Goal: Task Accomplishment & Management: Manage account settings

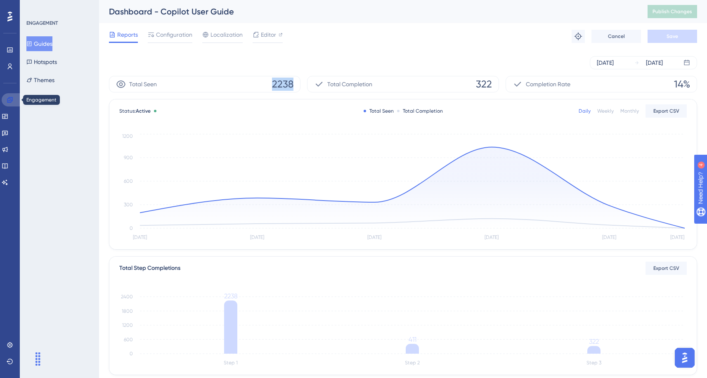
click at [9, 94] on link at bounding box center [12, 99] width 20 height 13
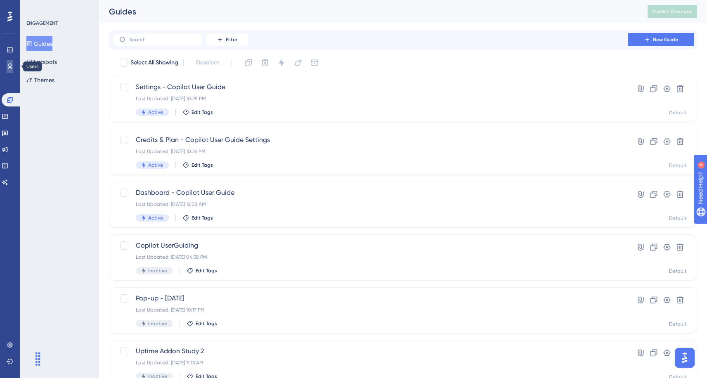
click at [9, 65] on icon at bounding box center [10, 66] width 7 height 7
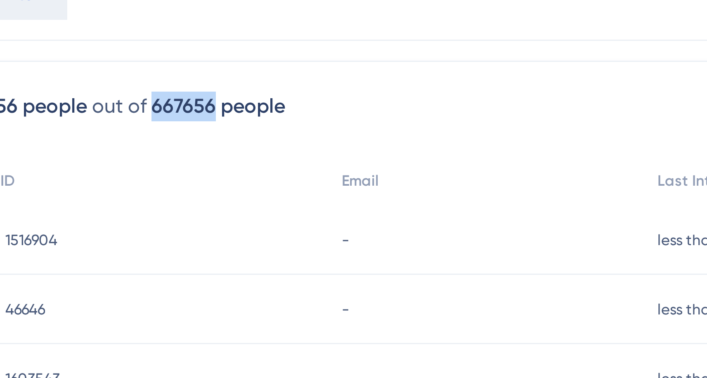
drag, startPoint x: 204, startPoint y: 102, endPoint x: 186, endPoint y: 102, distance: 18.6
click at [186, 102] on div "667656 people" at bounding box center [207, 102] width 45 height 10
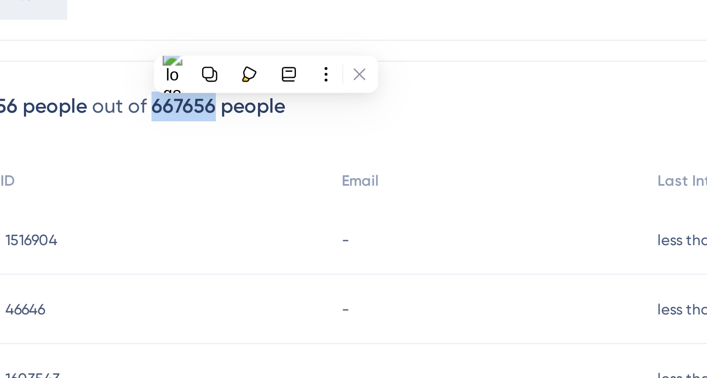
click at [201, 102] on div "667656 people" at bounding box center [207, 102] width 45 height 10
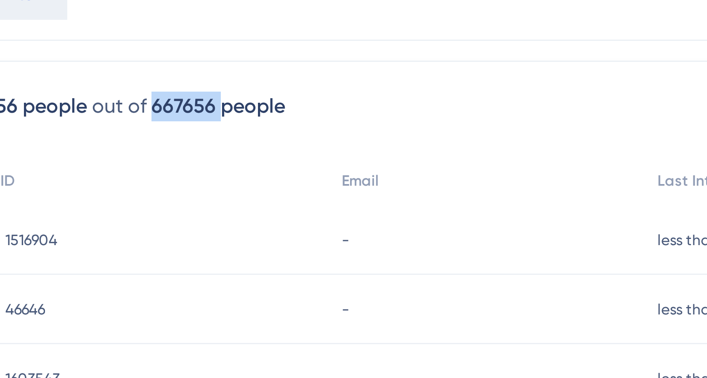
drag, startPoint x: 207, startPoint y: 102, endPoint x: 186, endPoint y: 101, distance: 21.1
click at [186, 101] on div "667656 people" at bounding box center [207, 102] width 45 height 10
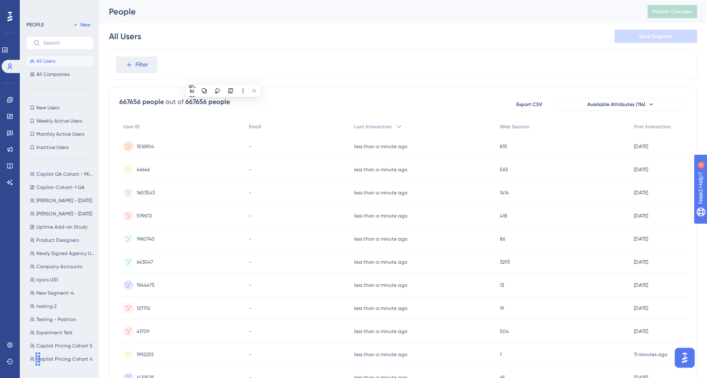
click at [166, 104] on div "out of" at bounding box center [175, 102] width 18 height 10
click at [64, 43] on input "text" at bounding box center [64, 43] width 43 height 6
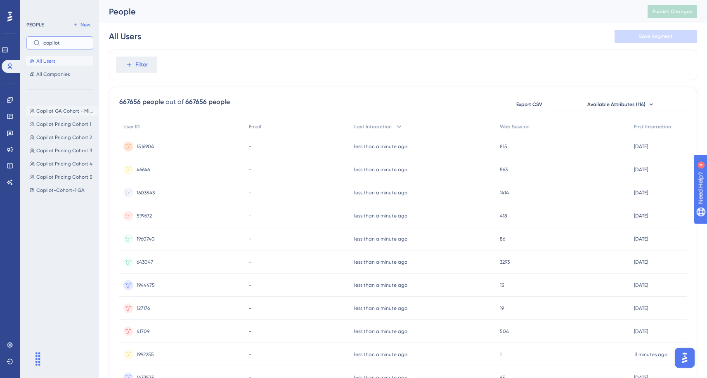
type input "copilot"
click at [62, 108] on span "Copilot GA Cohort - Mixpanel" at bounding box center [65, 111] width 59 height 7
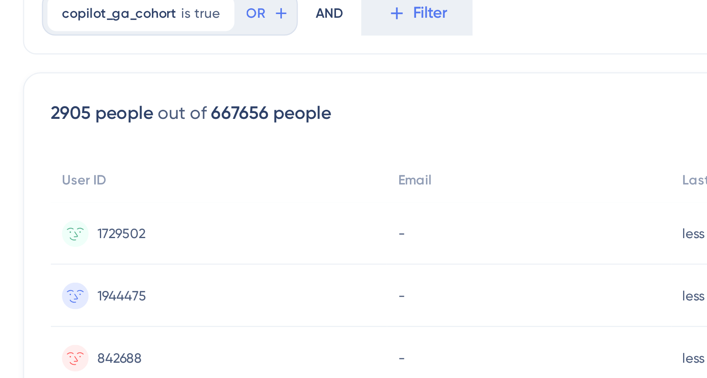
click at [189, 94] on div "2905 people out of 667656 people Delete Users Export CSV Available Attributes (…" at bounding box center [403, 360] width 588 height 547
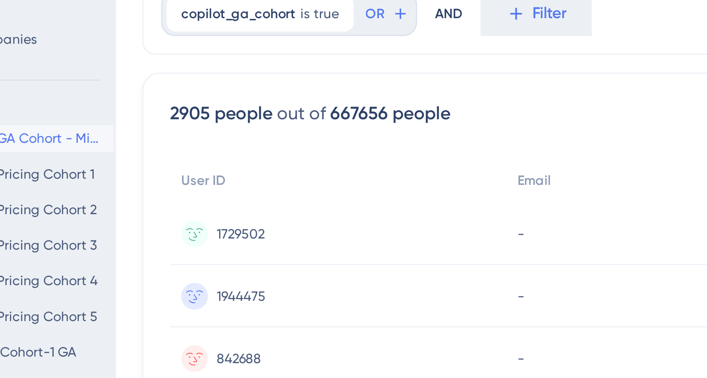
click at [185, 93] on div "2905 people out of 667656 people Delete Users Export CSV Available Attributes (…" at bounding box center [403, 360] width 588 height 547
